Goal: Information Seeking & Learning: Learn about a topic

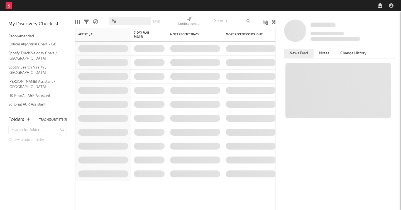
select select "recorded_music"
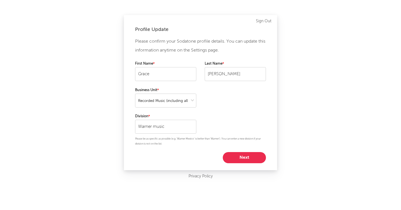
click at [250, 156] on button "Next" at bounding box center [244, 157] width 43 height 11
select select "marketing"
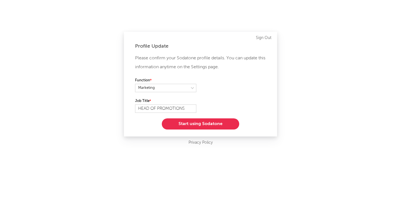
click at [222, 126] on button "Start using Sodatone" at bounding box center [200, 123] width 77 height 11
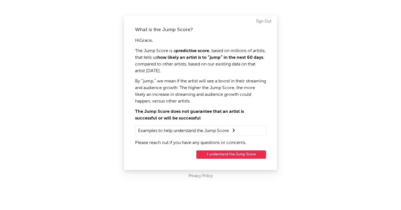
click at [233, 153] on button "I understand the Jump Score" at bounding box center [231, 154] width 70 height 8
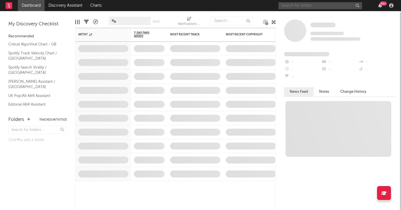
click at [297, 7] on input "text" at bounding box center [320, 5] width 84 height 7
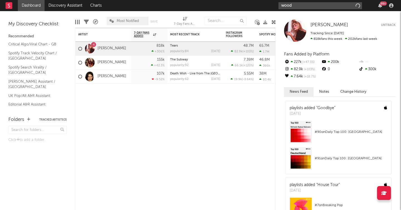
type input "woody"
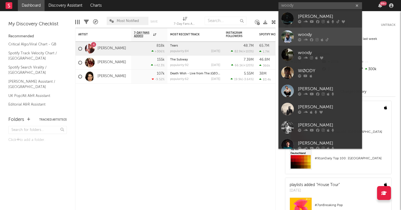
click at [313, 35] on div "woody" at bounding box center [328, 34] width 61 height 7
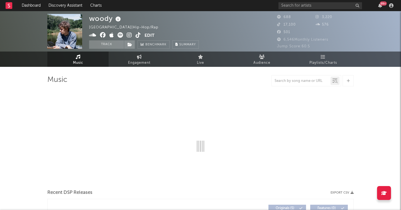
select select "1w"
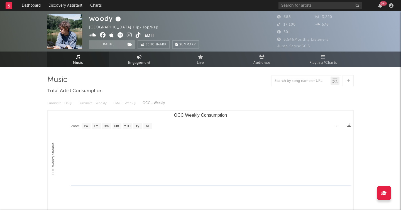
click at [137, 59] on icon at bounding box center [139, 57] width 5 height 4
select select "1w"
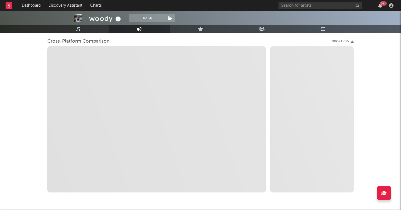
scroll to position [74, 0]
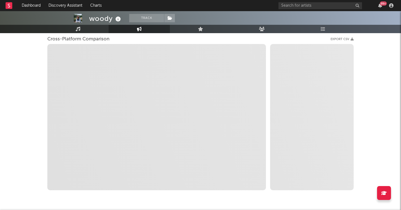
select select "1m"
